Goal: Register for event/course

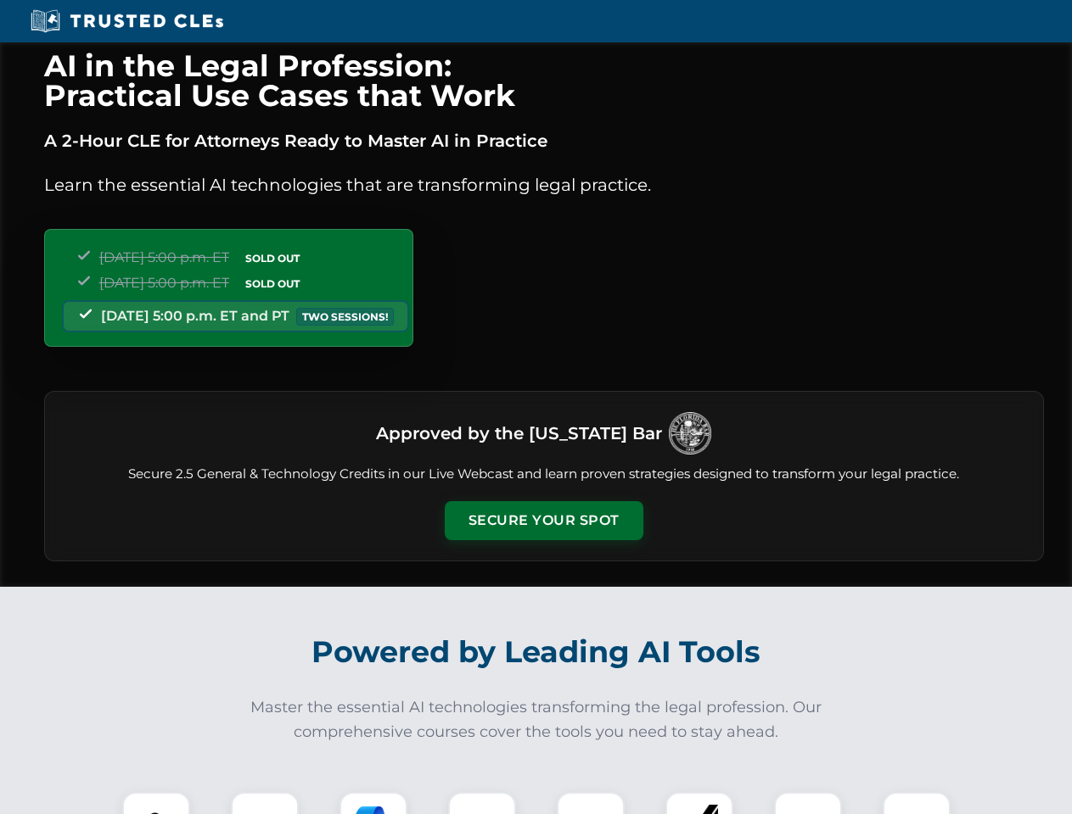
click at [543, 521] on button "Secure Your Spot" at bounding box center [544, 520] width 199 height 39
click at [156, 803] on img at bounding box center [156, 826] width 49 height 49
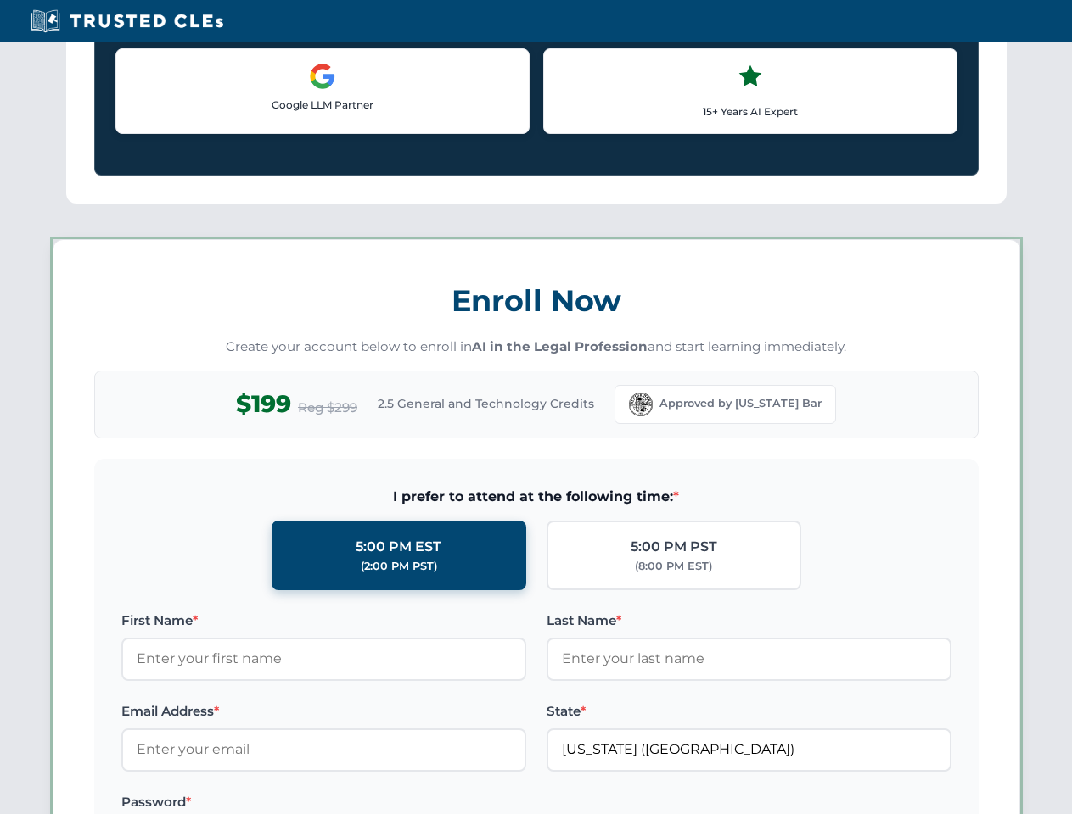
click at [373, 803] on label "Password *" at bounding box center [323, 802] width 405 height 20
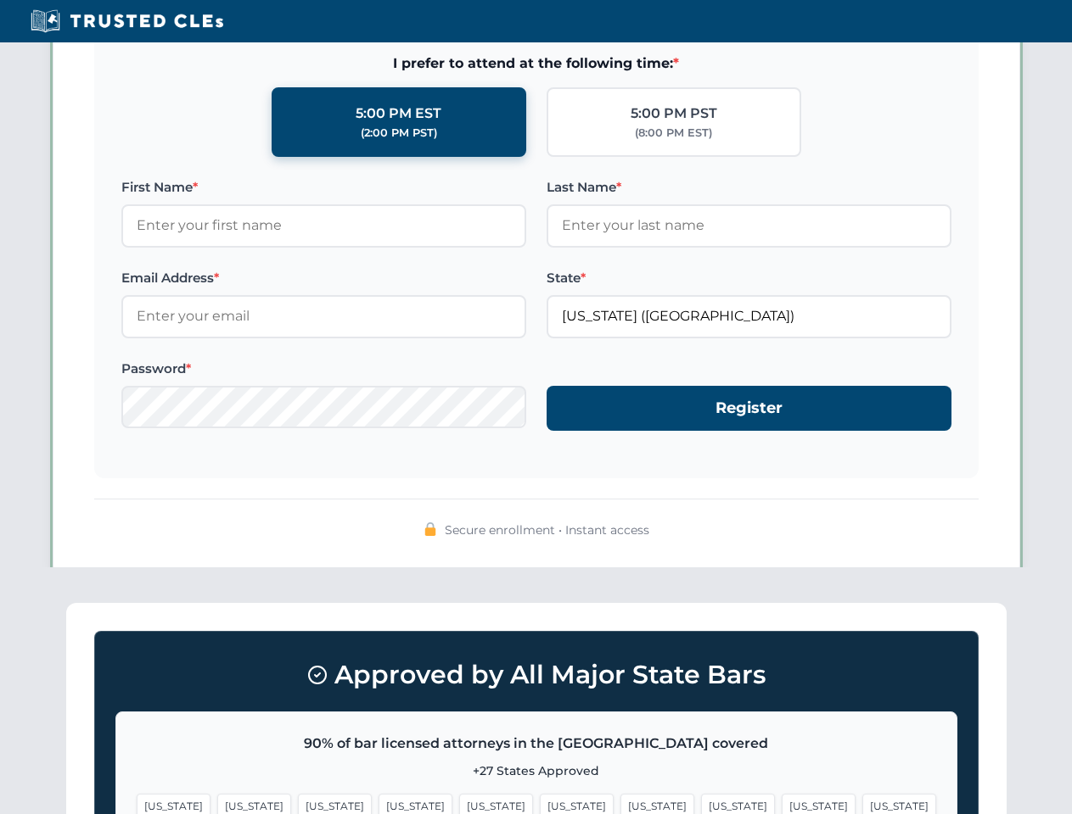
click at [781, 803] on span "[US_STATE]" at bounding box center [818, 806] width 74 height 25
